Goal: Information Seeking & Learning: Learn about a topic

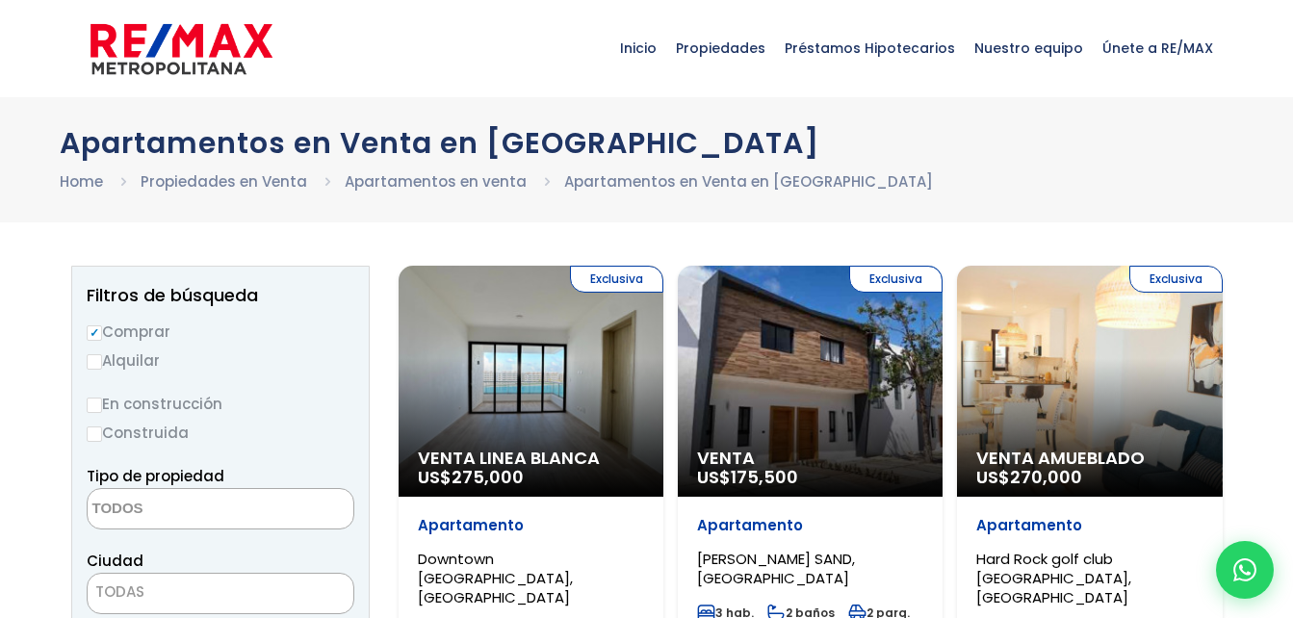
select select
click at [666, 50] on span "Inicio" at bounding box center [639, 48] width 56 height 58
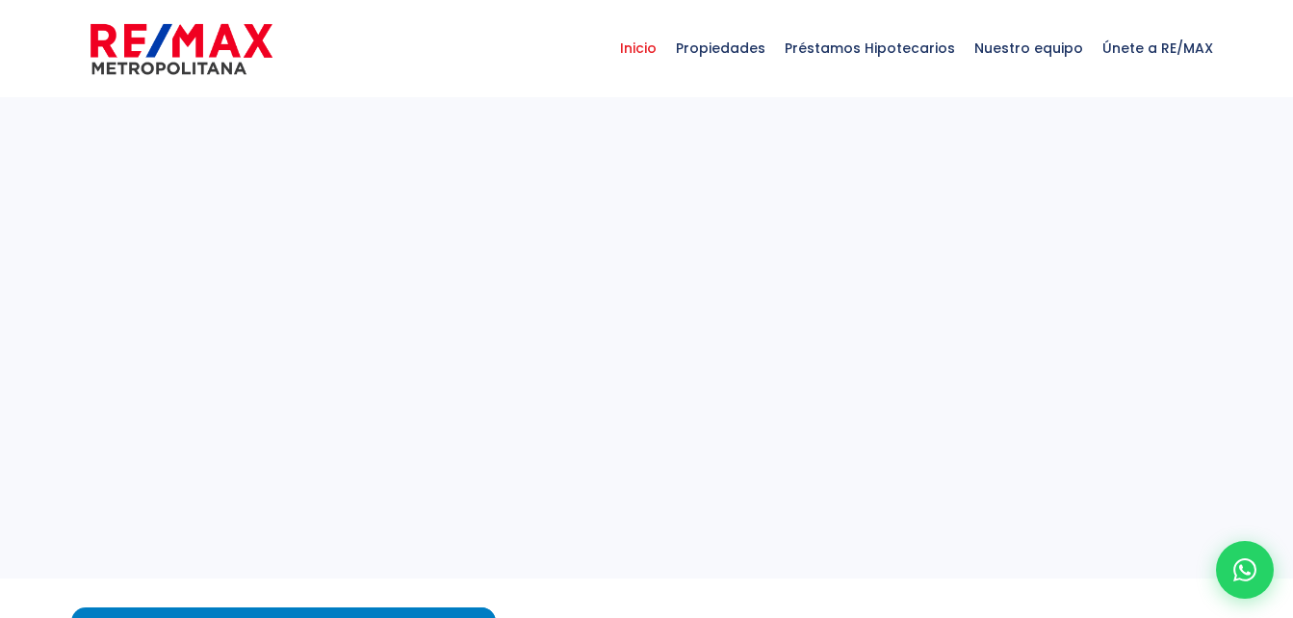
select select
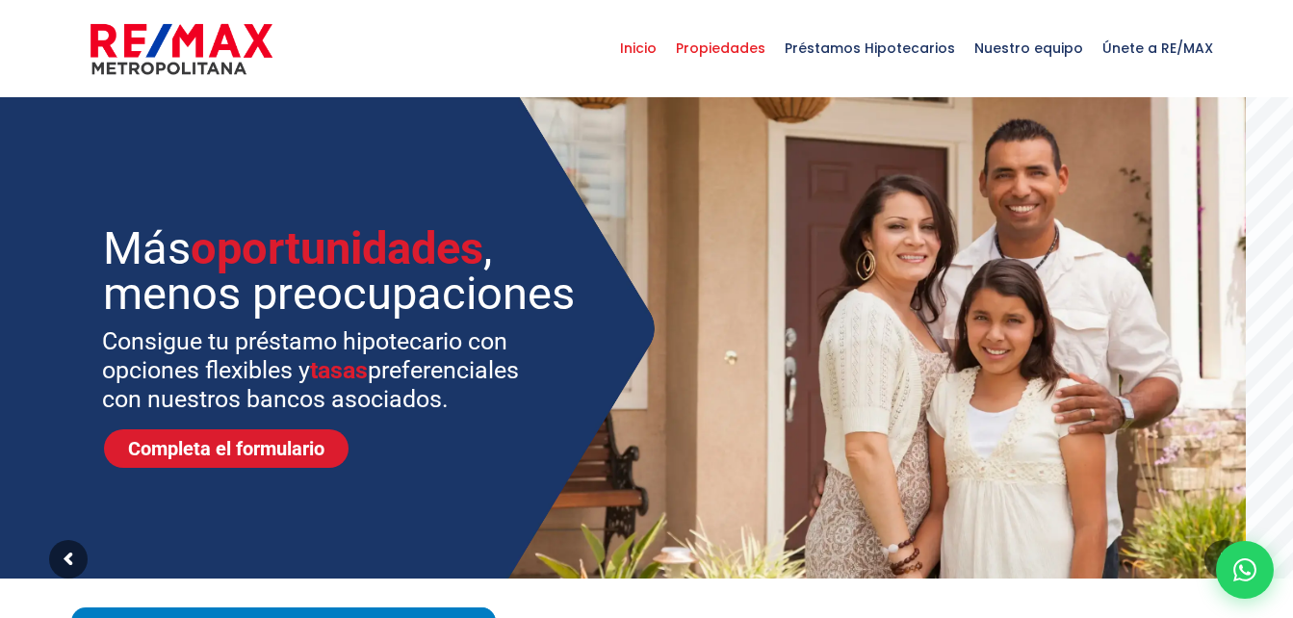
click at [744, 38] on span "Propiedades" at bounding box center [720, 48] width 109 height 58
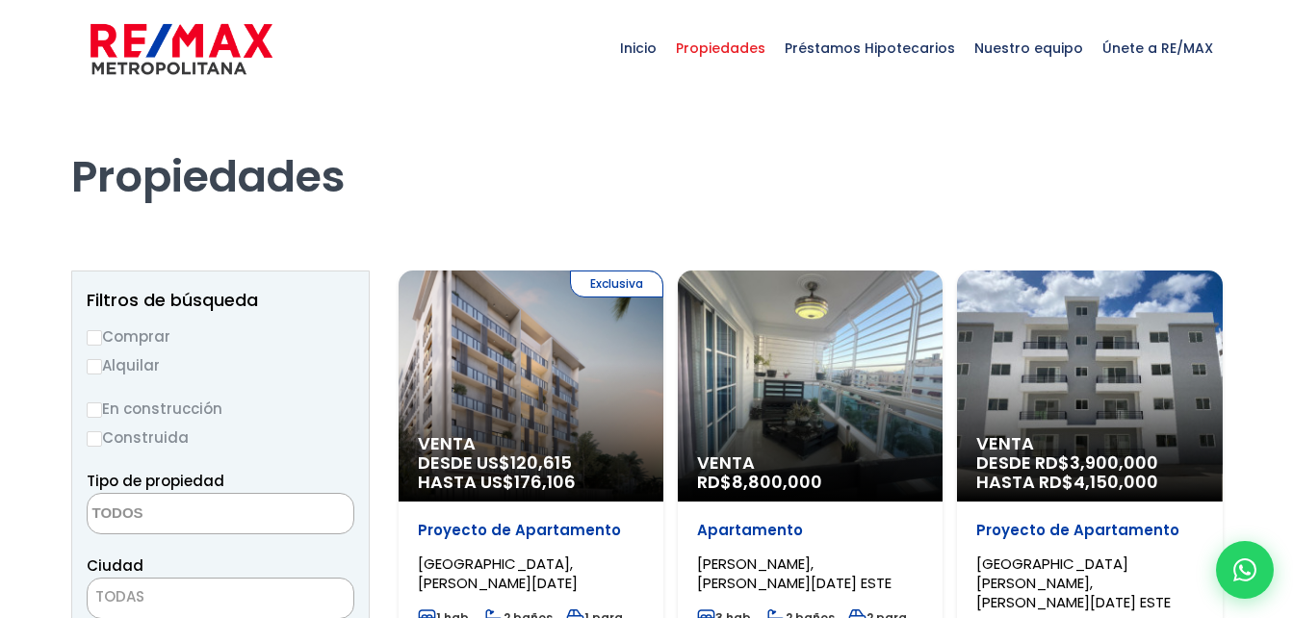
select select
click at [160, 333] on label "Comprar" at bounding box center [221, 337] width 268 height 24
click at [102, 333] on input "Comprar" at bounding box center [94, 337] width 15 height 15
radio input "true"
click at [235, 511] on textarea "Search" at bounding box center [181, 514] width 187 height 41
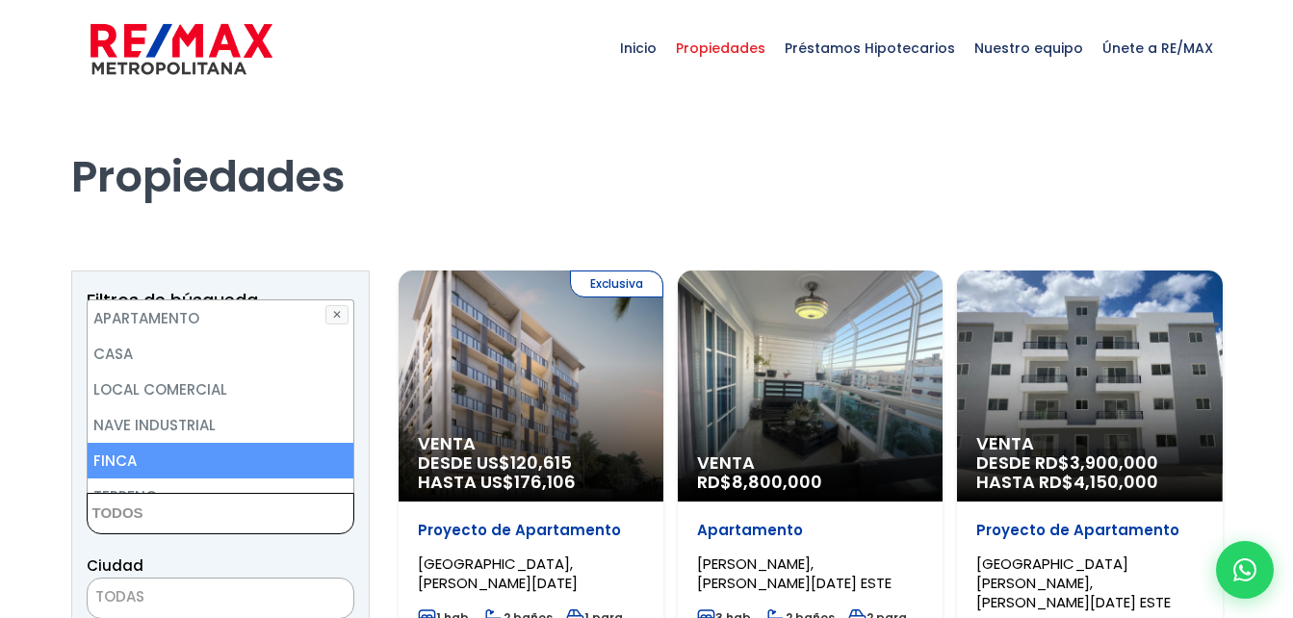
drag, startPoint x: 235, startPoint y: 511, endPoint x: 345, endPoint y: 481, distance: 114.0
click at [345, 481] on div "Tipo de propiedad APARTAMENTO CASA LOCAL COMERCIAL NAVE INDUSTRIAL FINCA TERREN…" at bounding box center [221, 501] width 268 height 65
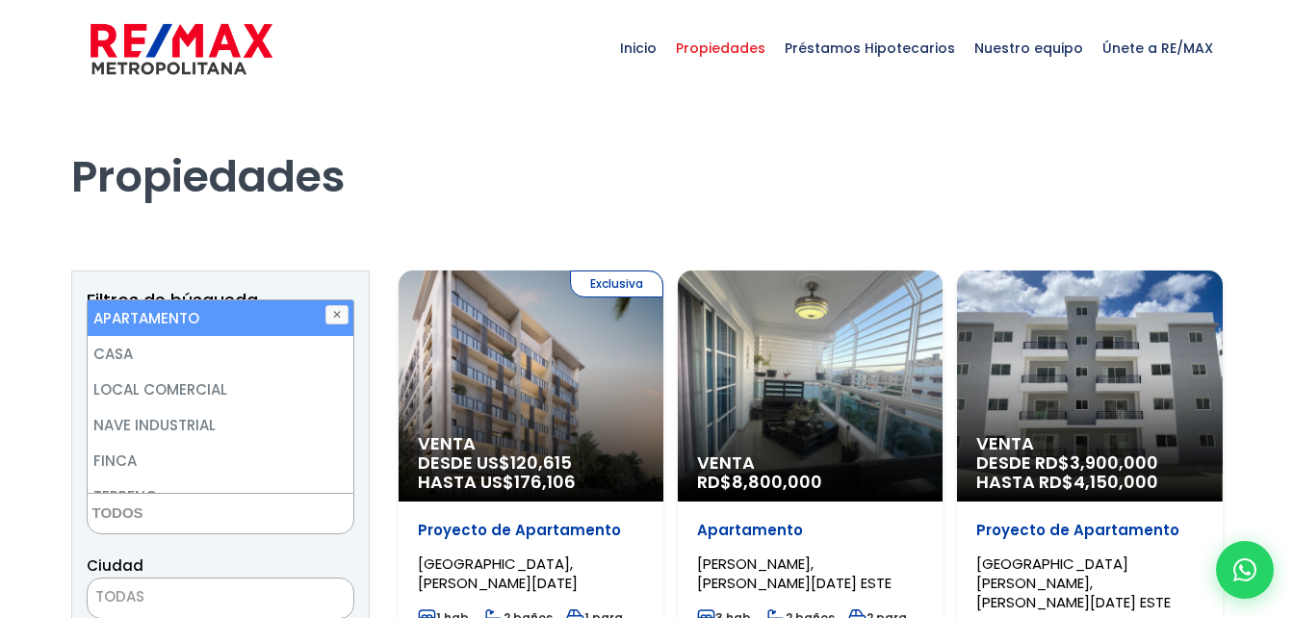
click at [274, 323] on li "APARTAMENTO" at bounding box center [221, 318] width 266 height 36
select select "apartment"
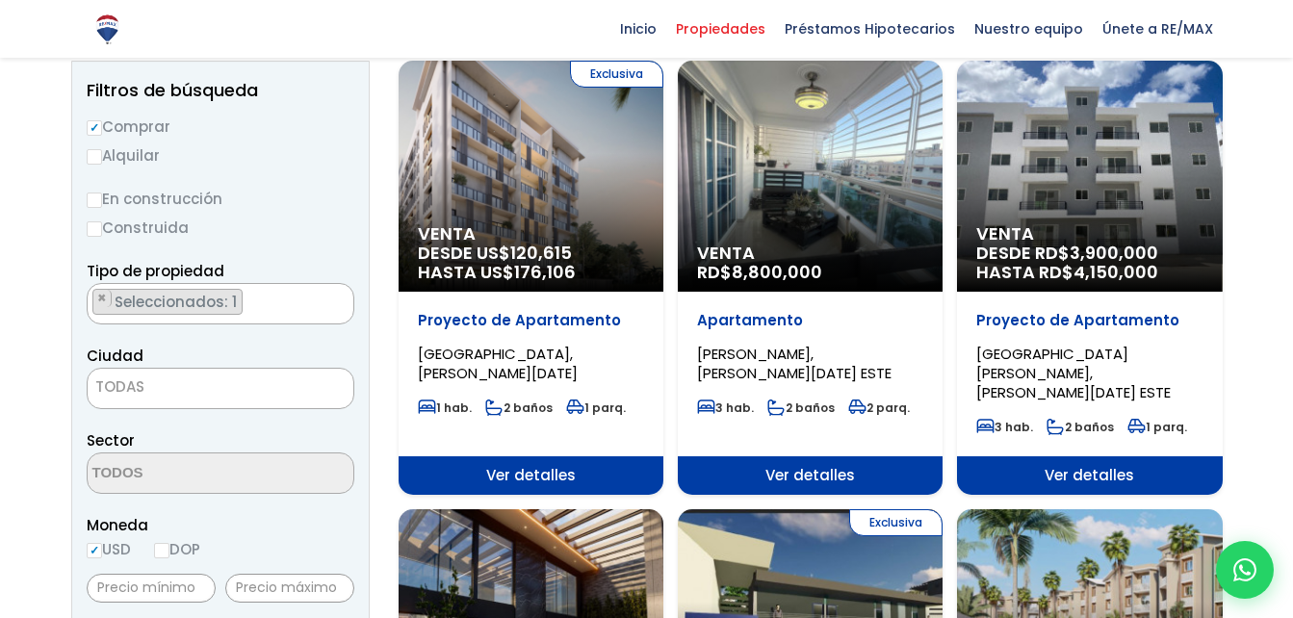
scroll to position [301, 0]
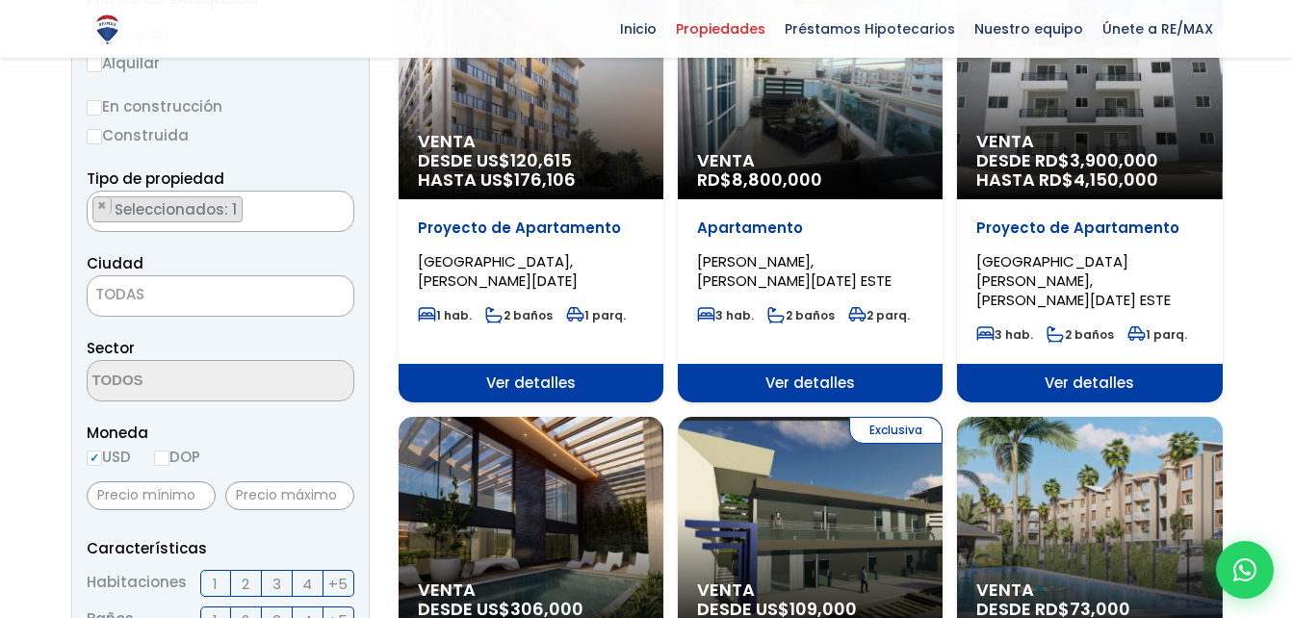
click at [313, 291] on span "TODAS" at bounding box center [221, 294] width 266 height 27
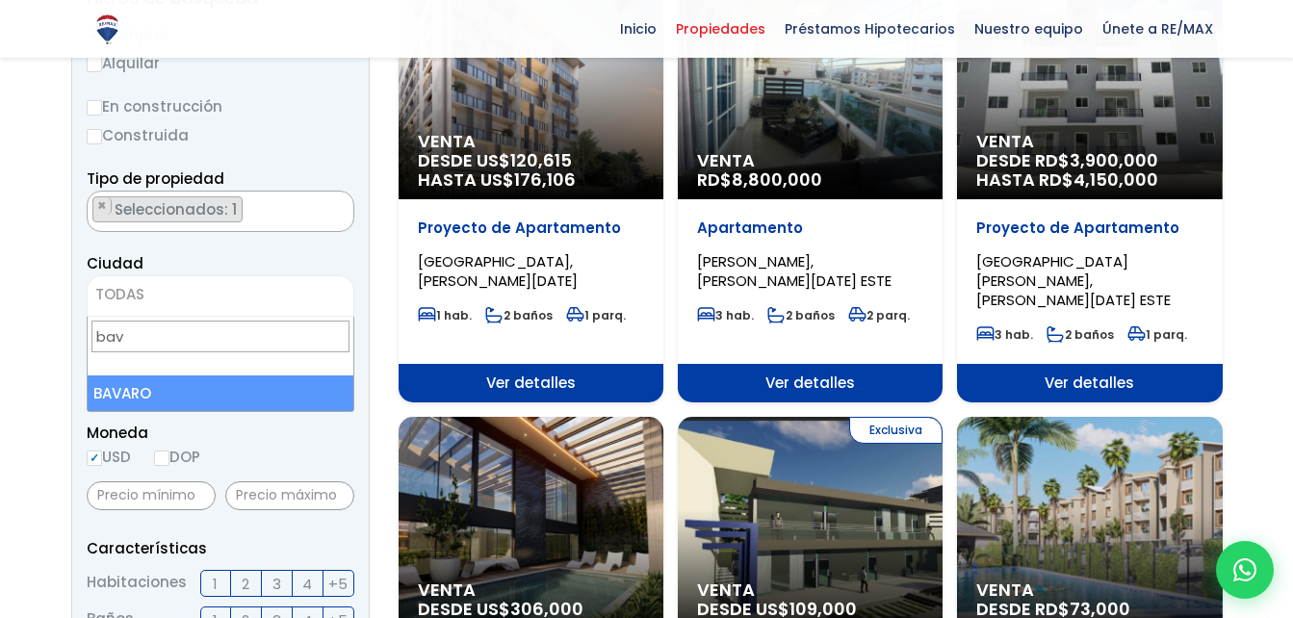
type input "bav"
select select "433"
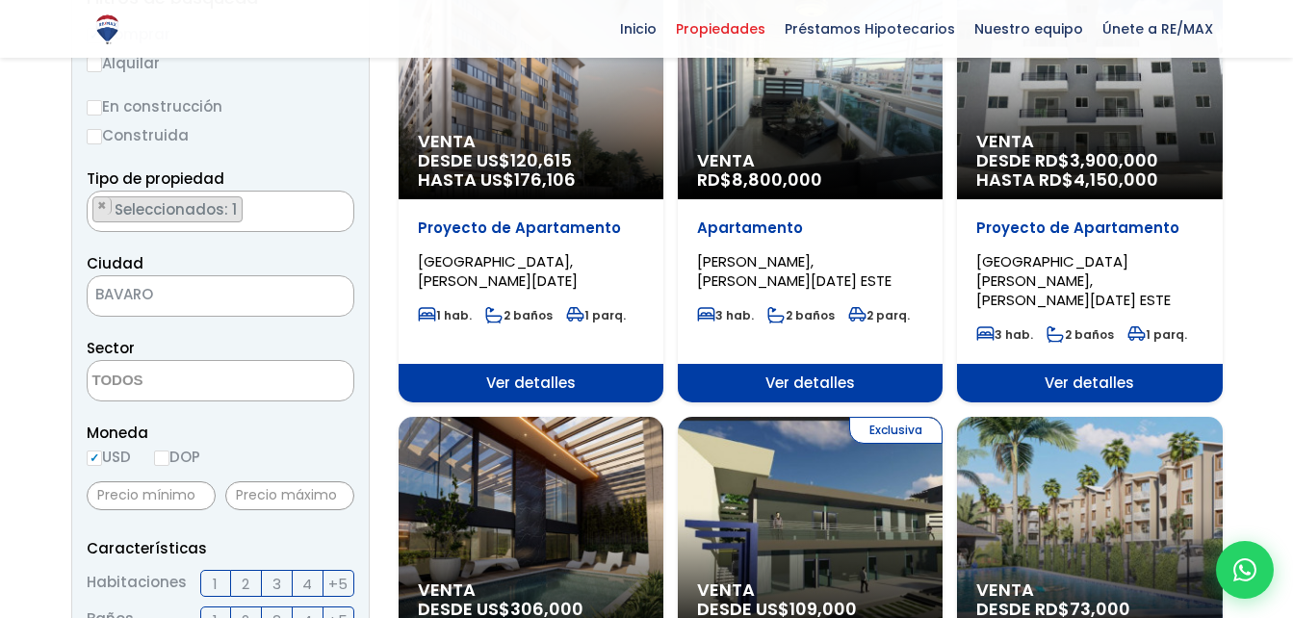
click at [217, 395] on textarea "Search" at bounding box center [181, 381] width 187 height 41
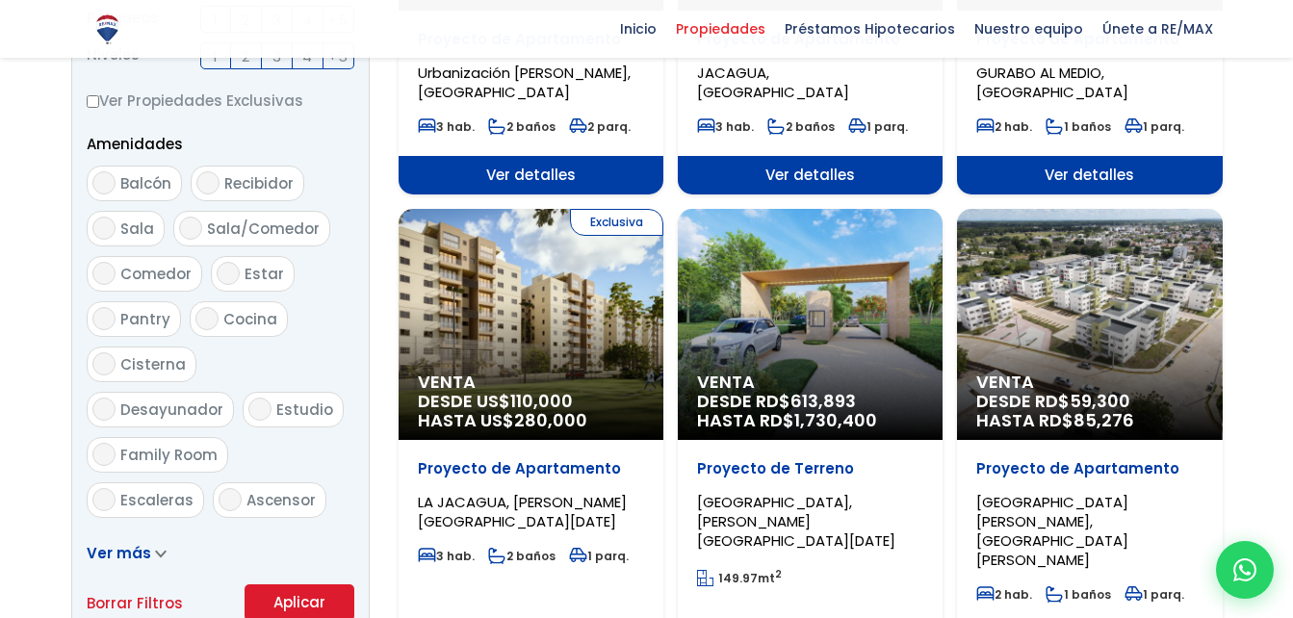
scroll to position [1154, 0]
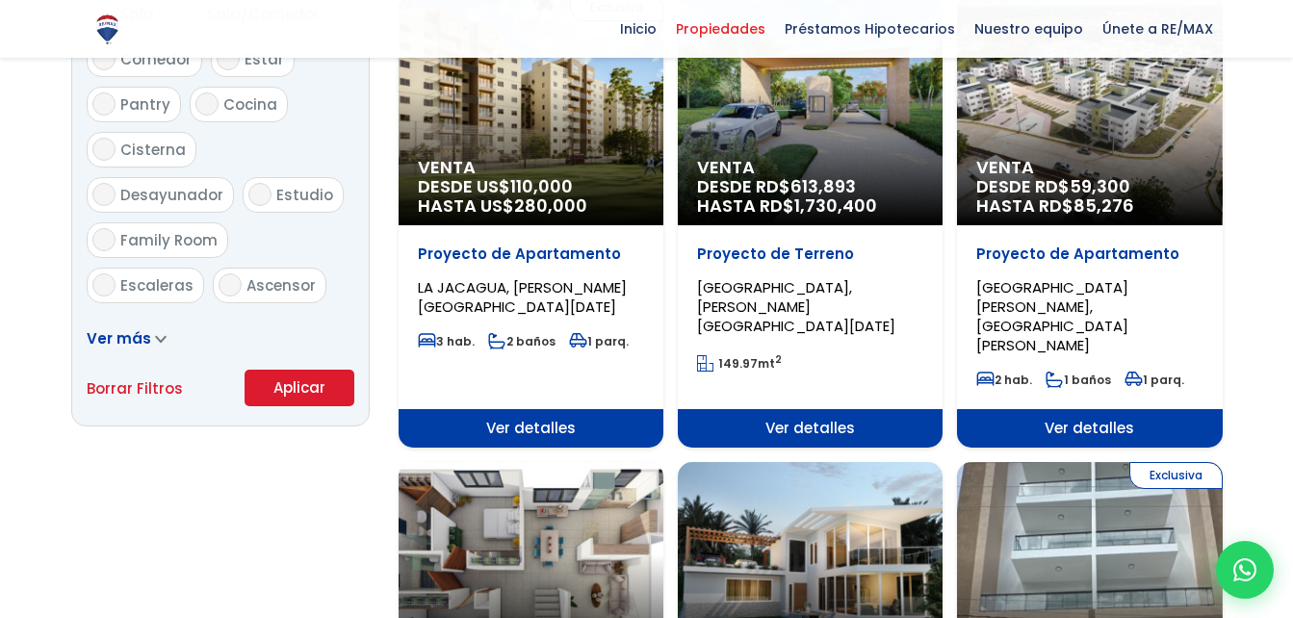
drag, startPoint x: 304, startPoint y: 394, endPoint x: 322, endPoint y: 238, distance: 157.0
click at [304, 394] on button "Aplicar" at bounding box center [300, 388] width 110 height 37
click at [304, 390] on button "Aplicar" at bounding box center [300, 388] width 110 height 37
